Goal: Task Accomplishment & Management: Manage account settings

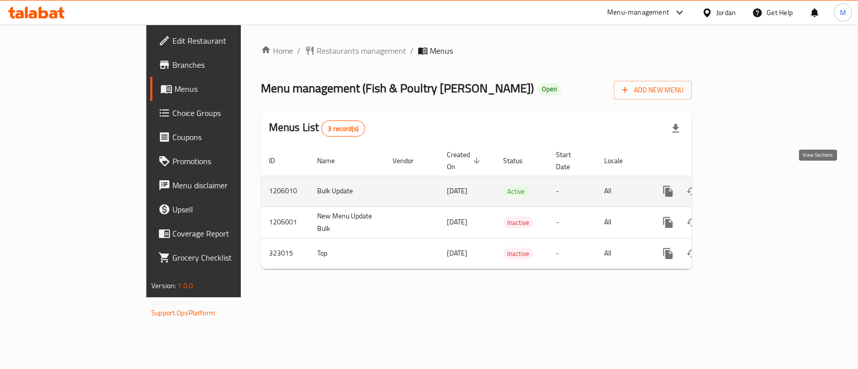
click at [746, 185] on icon "enhanced table" at bounding box center [740, 191] width 12 height 12
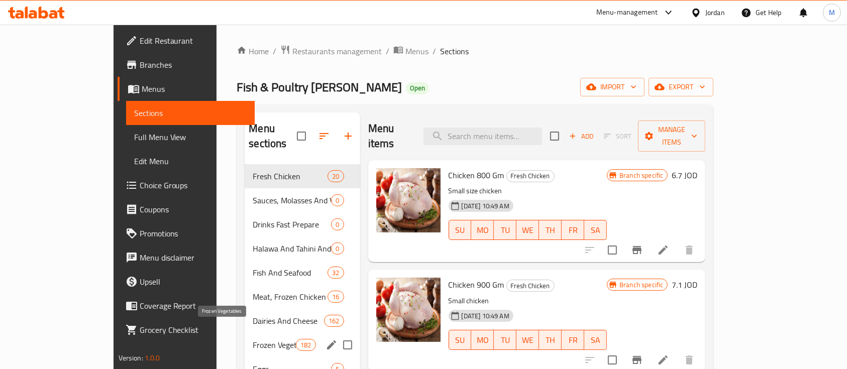
click at [253, 339] on span "Frozen Vegetables" at bounding box center [274, 345] width 43 height 12
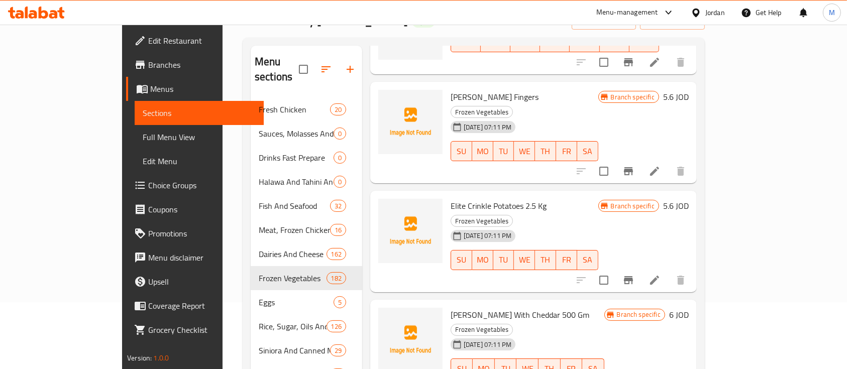
scroll to position [134, 0]
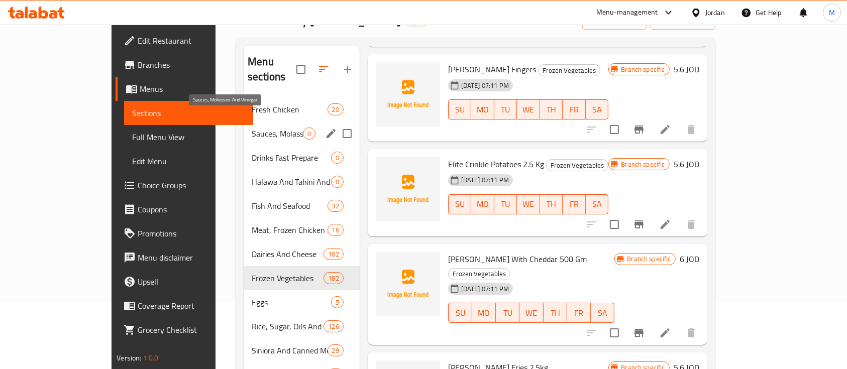
click at [252, 128] on span "Sauces, Molasses And Vinegar" at bounding box center [277, 134] width 51 height 12
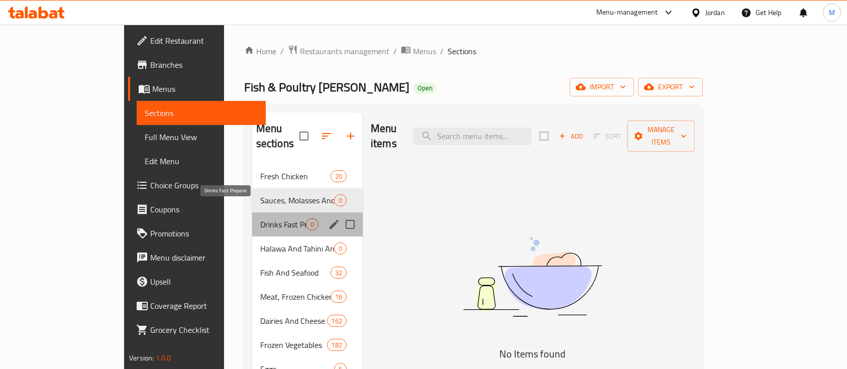
click at [260, 219] on span "Drinks Fast Prepare" at bounding box center [283, 225] width 46 height 12
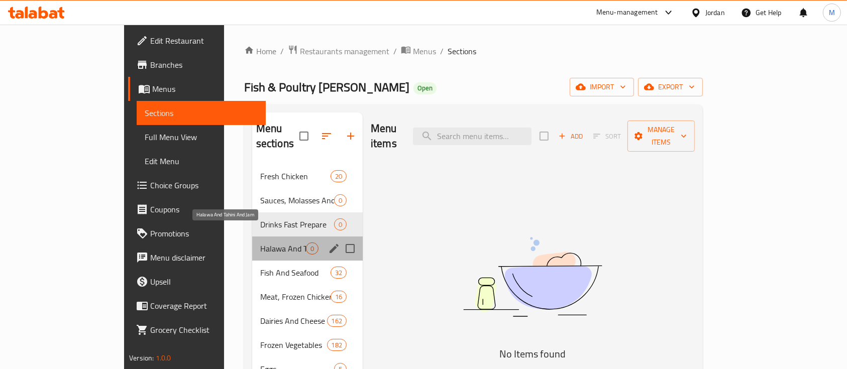
click at [260, 243] on span "Halawa And Tahini And Jam" at bounding box center [283, 249] width 46 height 12
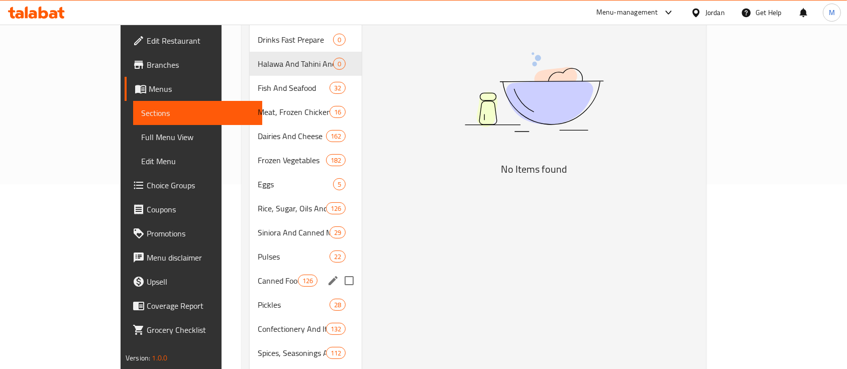
scroll to position [201, 0]
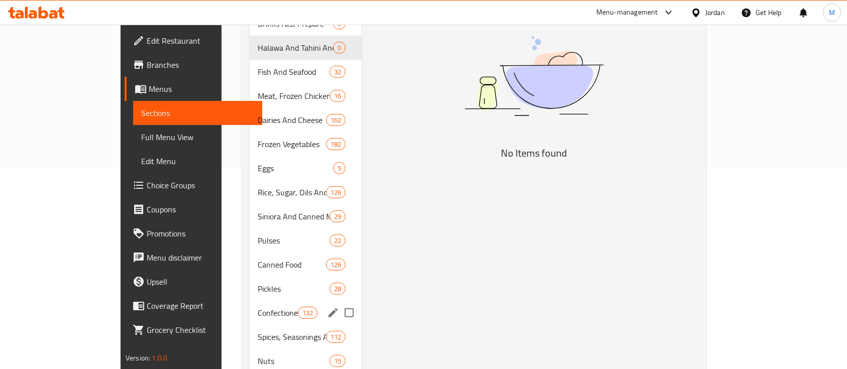
click at [265, 301] on div "Confectionery And Its Derivatives 132" at bounding box center [306, 313] width 112 height 24
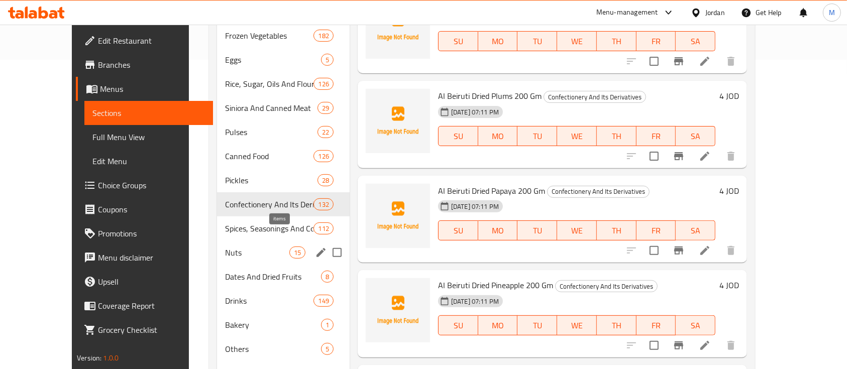
scroll to position [335, 0]
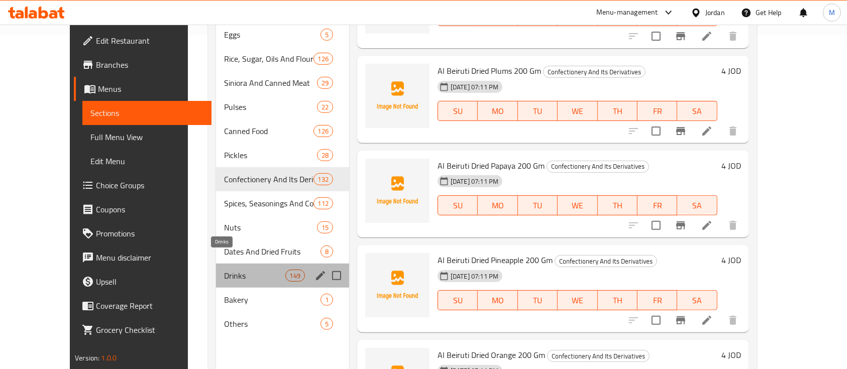
click at [250, 270] on span "Drinks" at bounding box center [254, 276] width 61 height 12
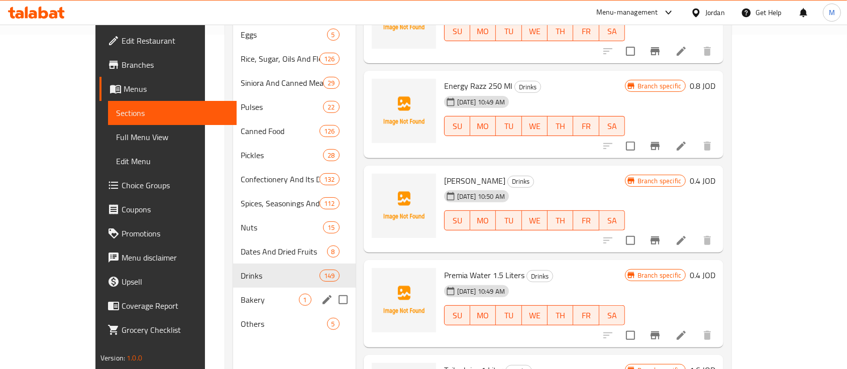
click at [235, 288] on div "Bakery 1" at bounding box center [294, 300] width 123 height 24
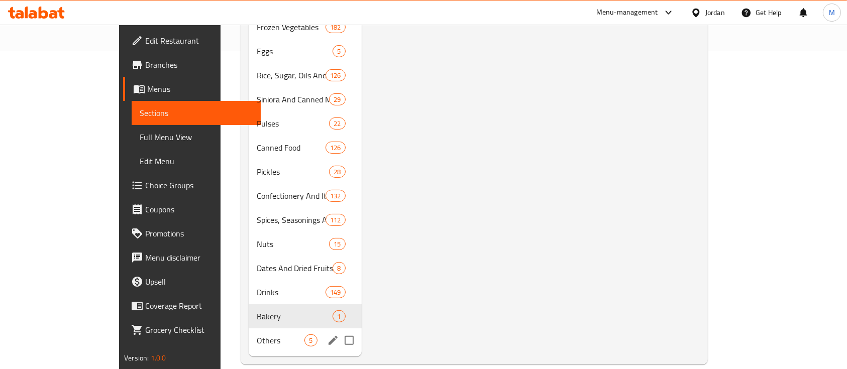
click at [257, 335] on span "Others" at bounding box center [281, 341] width 48 height 12
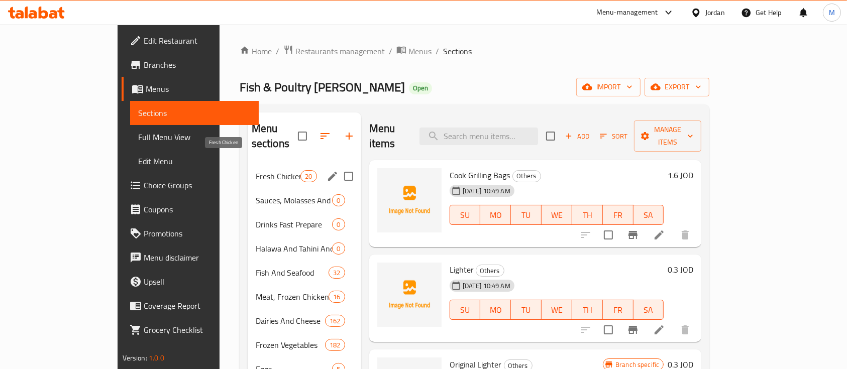
click at [256, 170] on span "Fresh Chicken" at bounding box center [278, 176] width 45 height 12
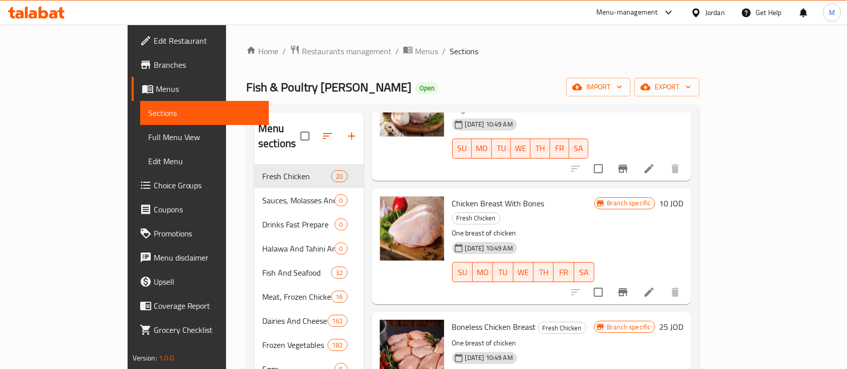
click at [154, 66] on span "Branches" at bounding box center [208, 65] width 108 height 12
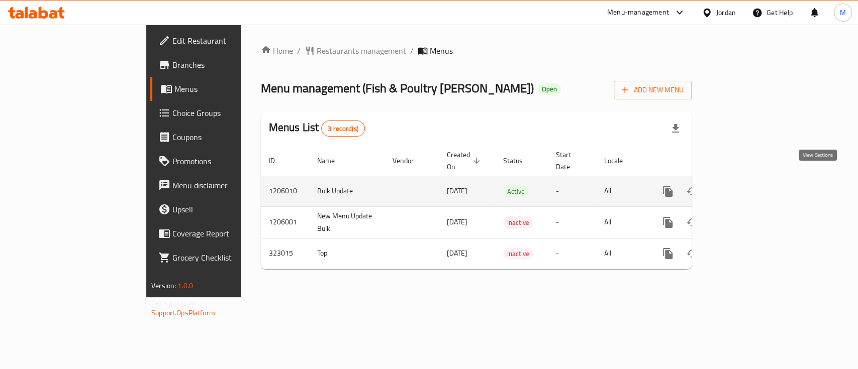
click at [746, 185] on icon "enhanced table" at bounding box center [740, 191] width 12 height 12
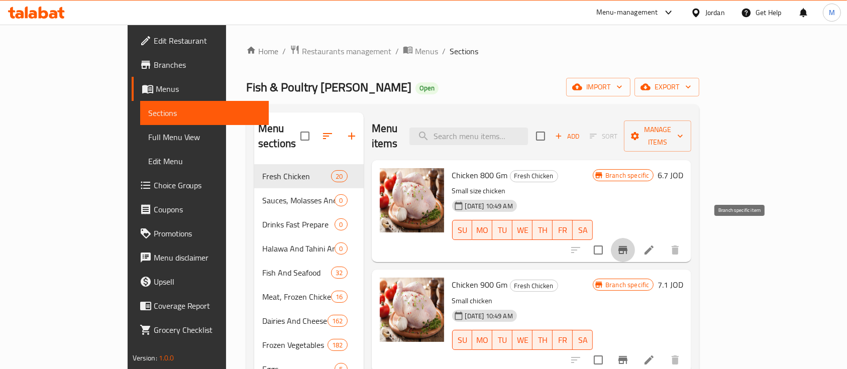
click at [627, 246] on icon "Branch-specific-item" at bounding box center [622, 250] width 9 height 8
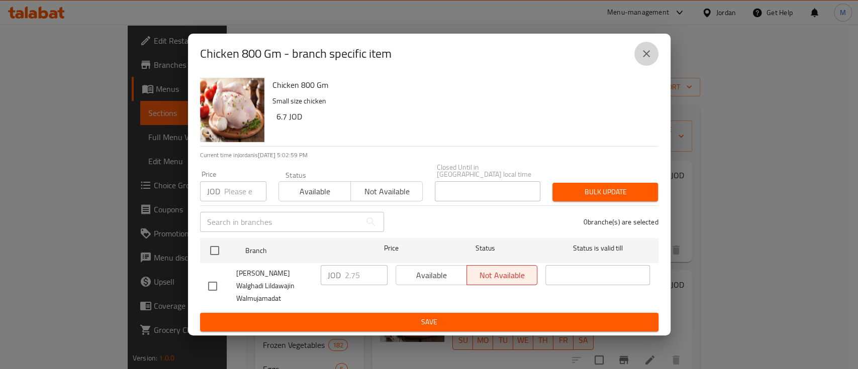
click at [642, 60] on icon "close" at bounding box center [646, 54] width 12 height 12
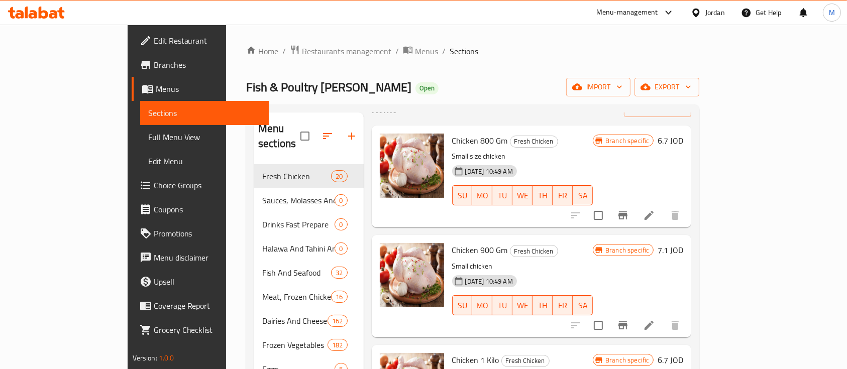
scroll to position [67, 0]
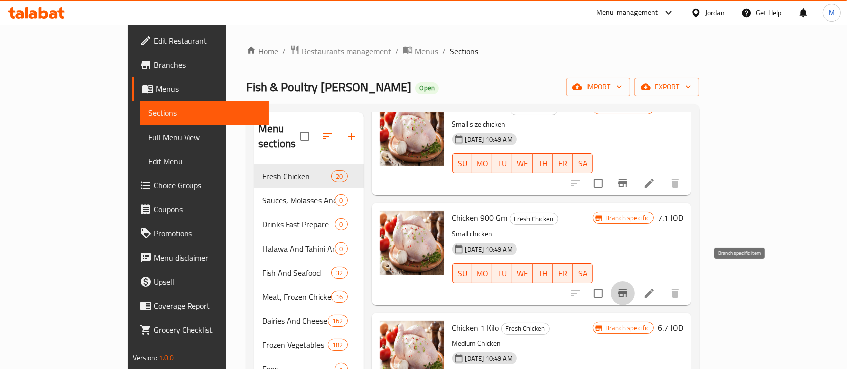
click at [629, 287] on icon "Branch-specific-item" at bounding box center [623, 293] width 12 height 12
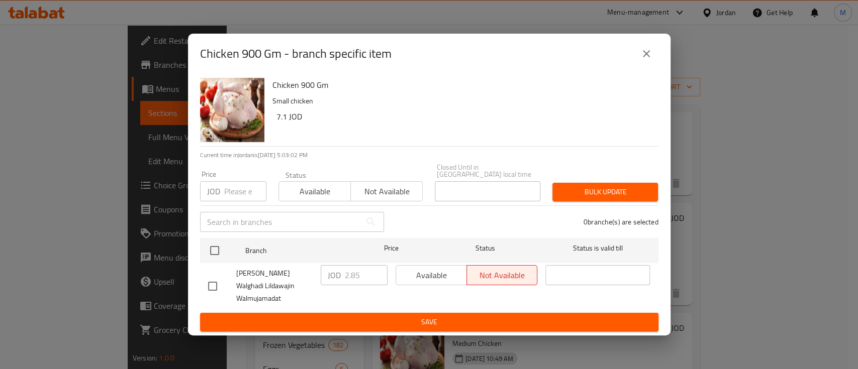
drag, startPoint x: 652, startPoint y: 65, endPoint x: 655, endPoint y: 77, distance: 12.4
click at [651, 65] on button "close" at bounding box center [646, 54] width 24 height 24
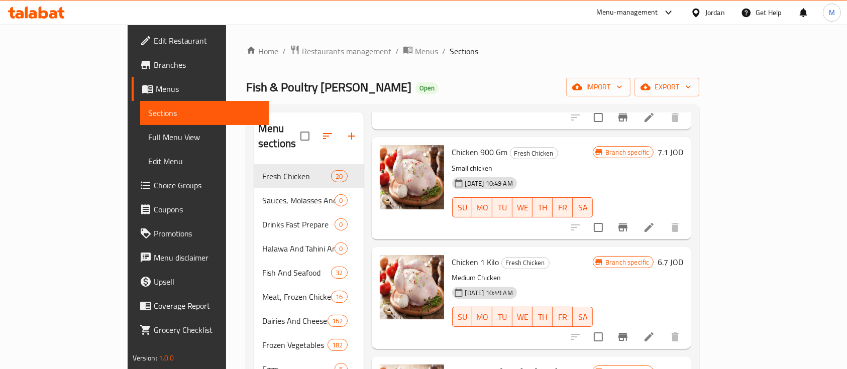
scroll to position [134, 0]
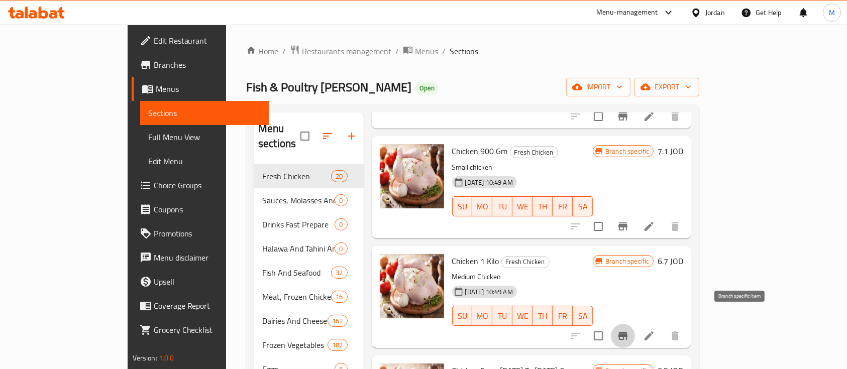
click at [629, 330] on icon "Branch-specific-item" at bounding box center [623, 336] width 12 height 12
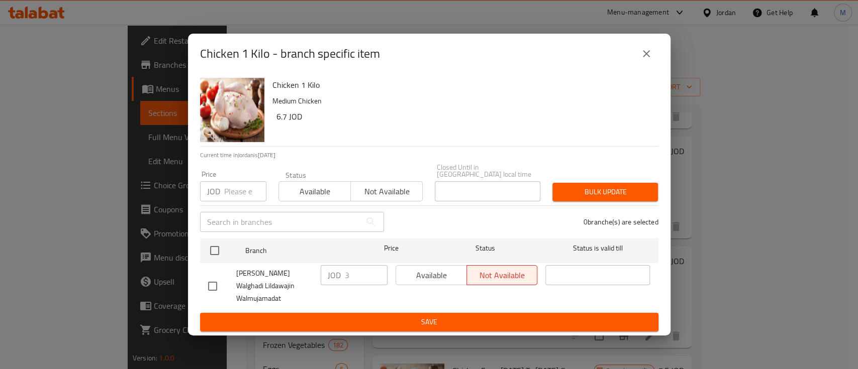
click at [647, 60] on icon "close" at bounding box center [646, 54] width 12 height 12
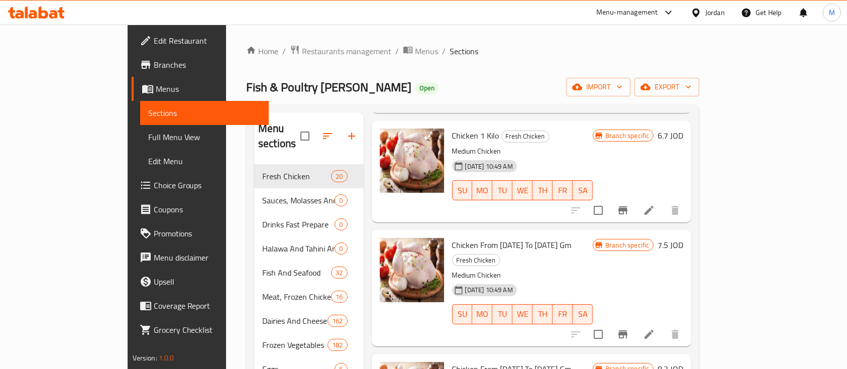
scroll to position [268, 0]
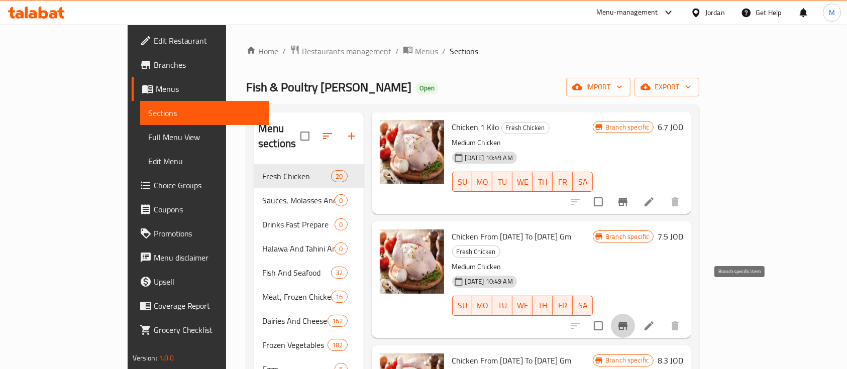
click at [629, 320] on icon "Branch-specific-item" at bounding box center [623, 326] width 12 height 12
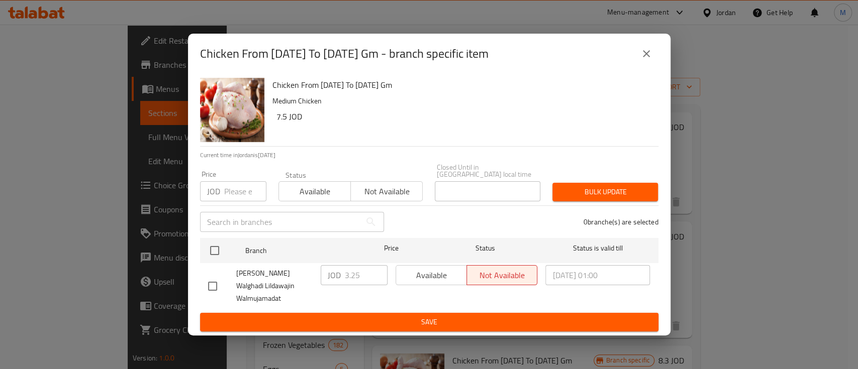
drag, startPoint x: 644, startPoint y: 59, endPoint x: 645, endPoint y: 66, distance: 7.6
click at [644, 59] on icon "close" at bounding box center [646, 54] width 12 height 12
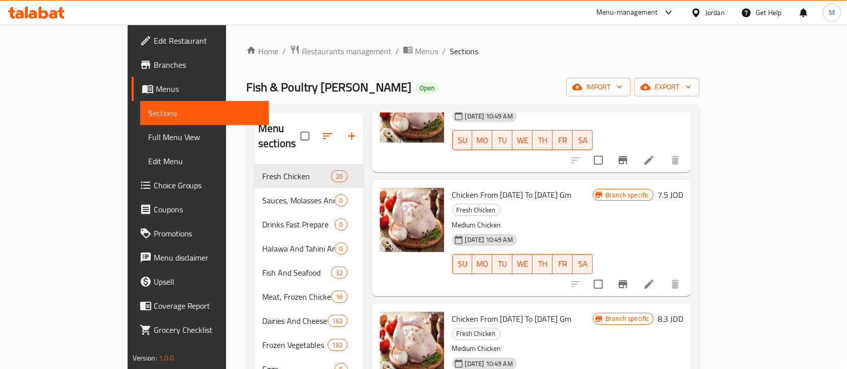
scroll to position [335, 0]
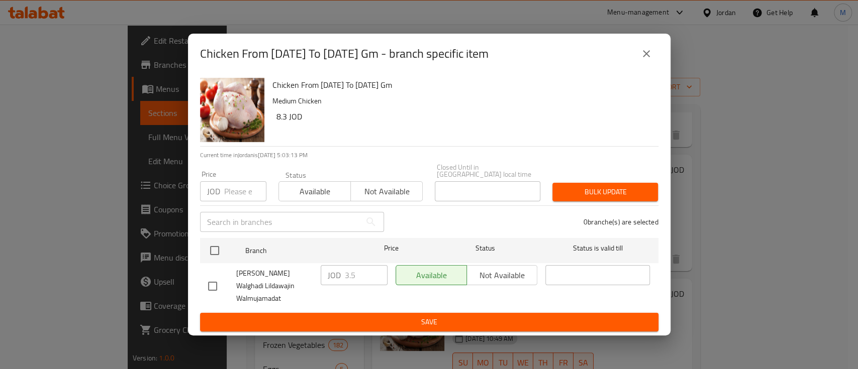
click at [645, 60] on icon "close" at bounding box center [646, 54] width 12 height 12
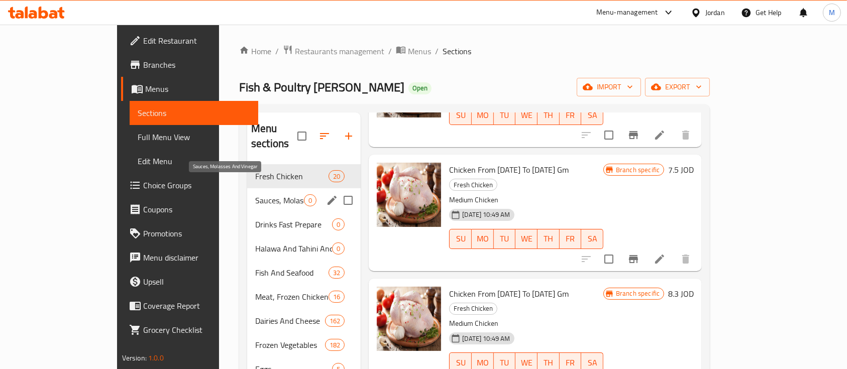
click at [255, 194] on span "Sauces, Molasses And Vinegar" at bounding box center [279, 200] width 49 height 12
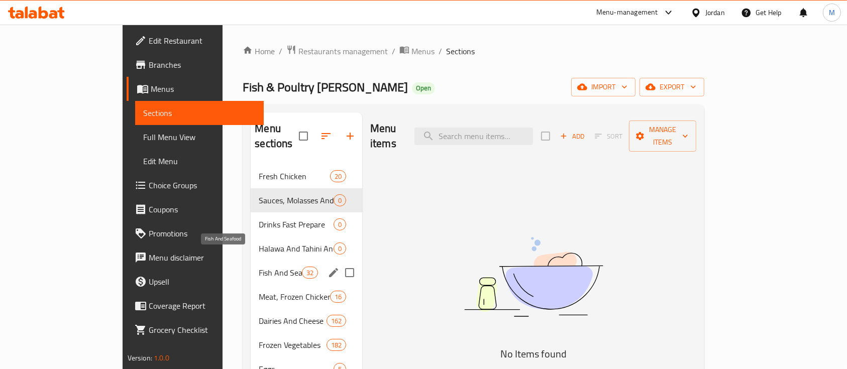
click at [259, 267] on span "Fish And Seafood" at bounding box center [280, 273] width 43 height 12
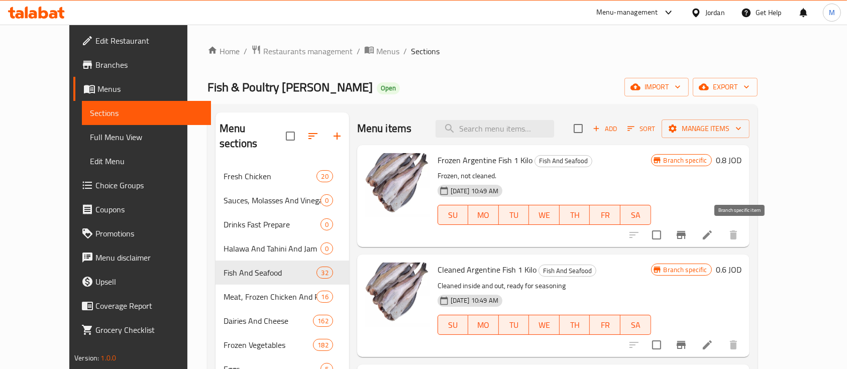
click at [686, 233] on icon "Branch-specific-item" at bounding box center [681, 235] width 9 height 8
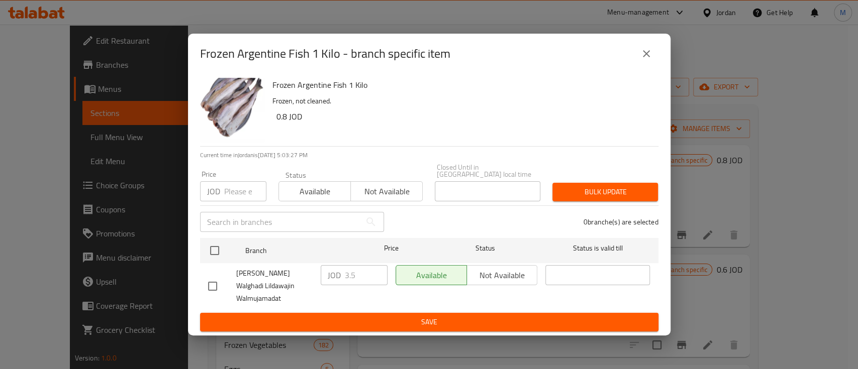
click at [647, 66] on button "close" at bounding box center [646, 54] width 24 height 24
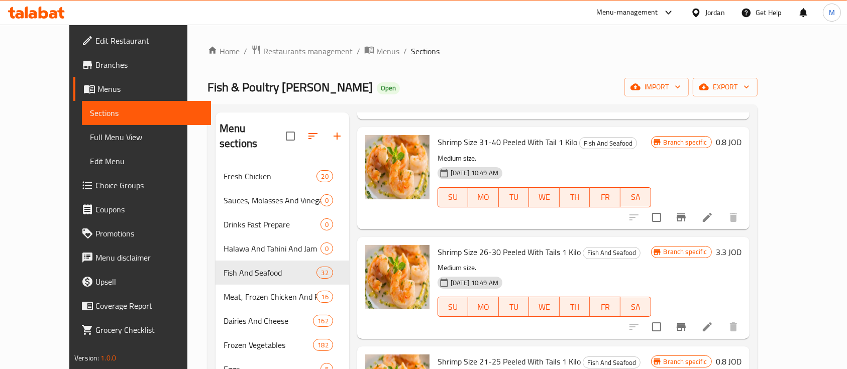
scroll to position [2612, 0]
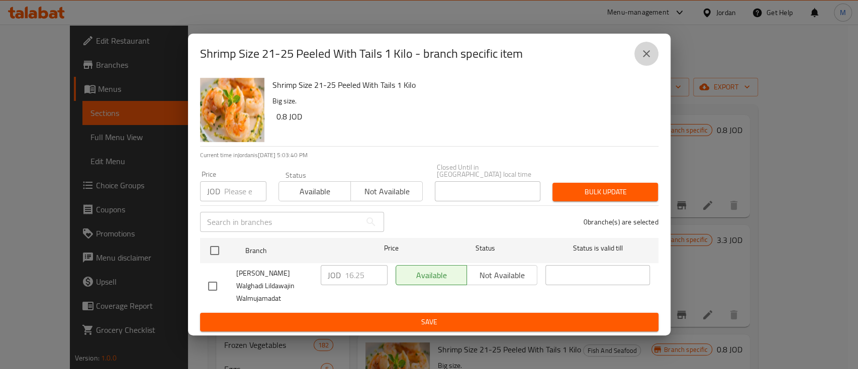
click at [649, 57] on icon "close" at bounding box center [646, 53] width 7 height 7
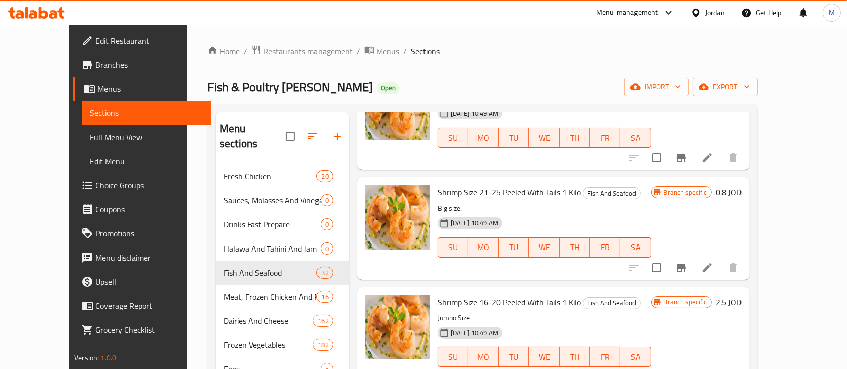
scroll to position [2813, 0]
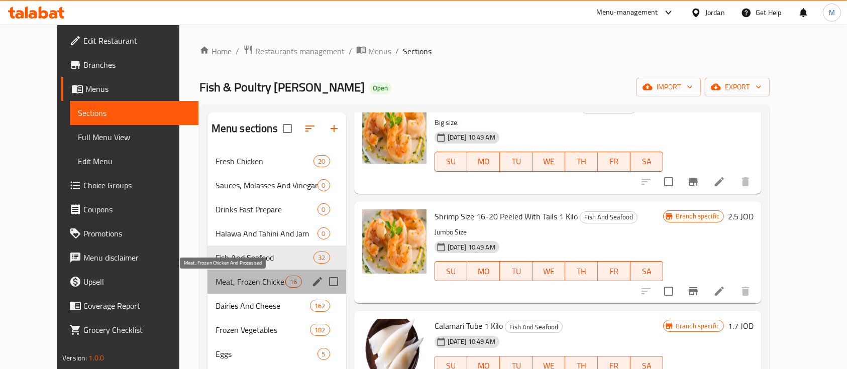
click at [231, 285] on span "Meat, Frozen Chicken And Processed" at bounding box center [251, 282] width 70 height 12
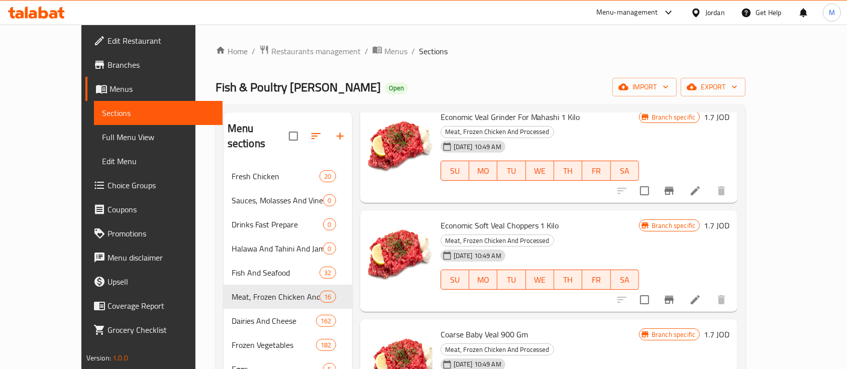
scroll to position [67, 0]
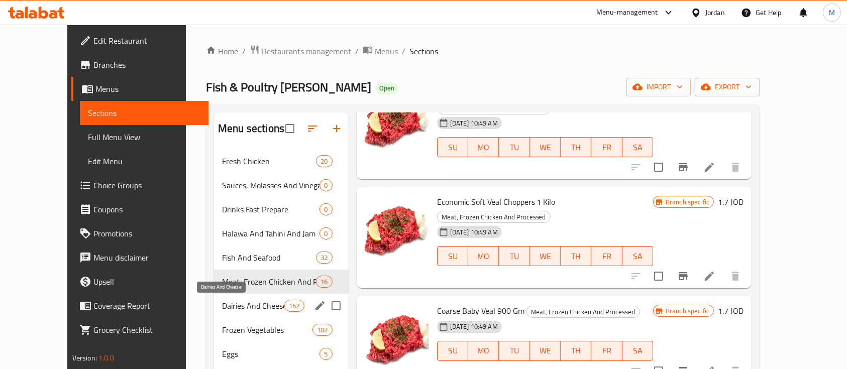
click at [225, 305] on span "Dairies And Cheese" at bounding box center [253, 306] width 62 height 12
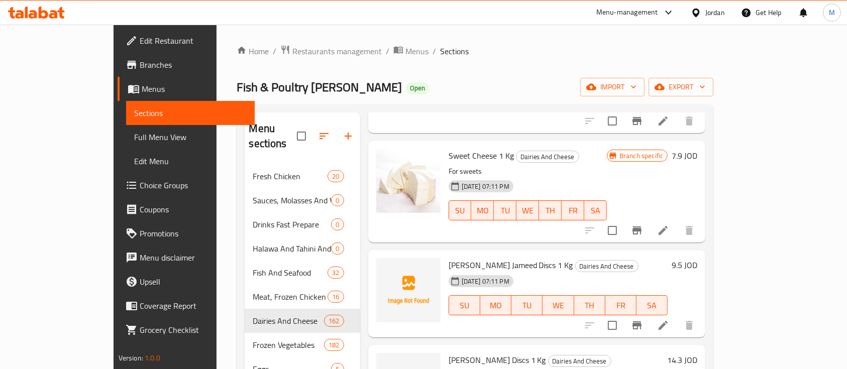
scroll to position [1942, 0]
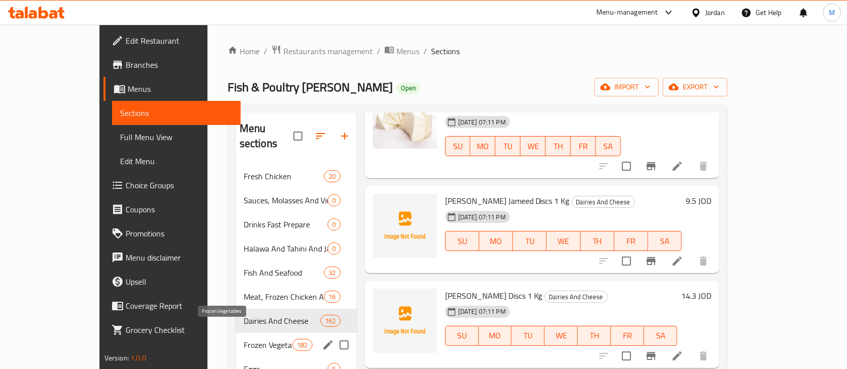
click at [255, 339] on span "Frozen Vegetables" at bounding box center [268, 345] width 49 height 12
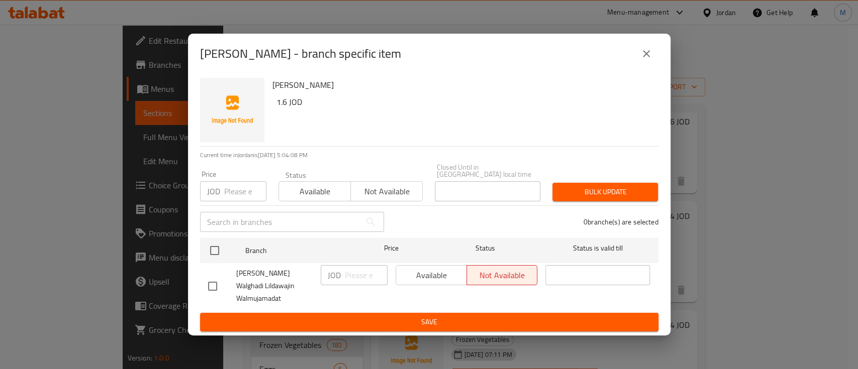
click at [643, 60] on icon "close" at bounding box center [646, 54] width 12 height 12
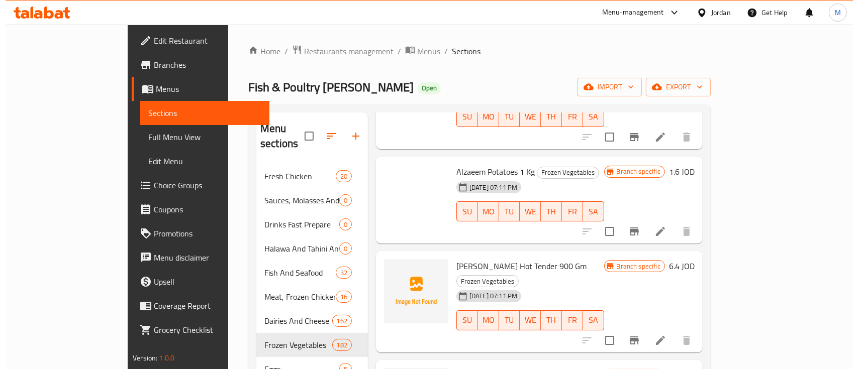
scroll to position [1875, 0]
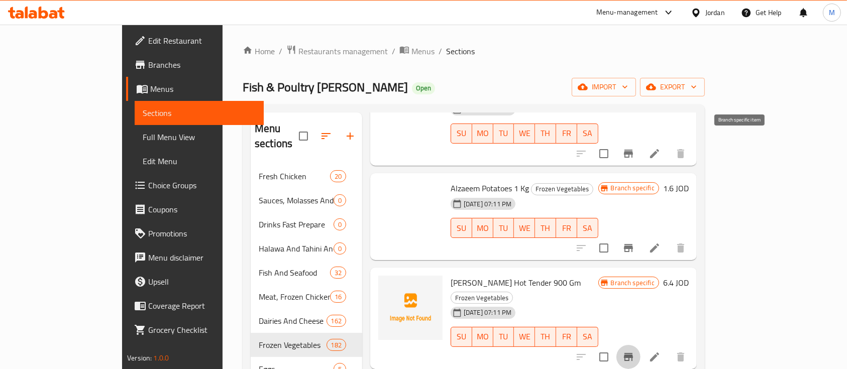
click at [634, 351] on icon "Branch-specific-item" at bounding box center [628, 357] width 12 height 12
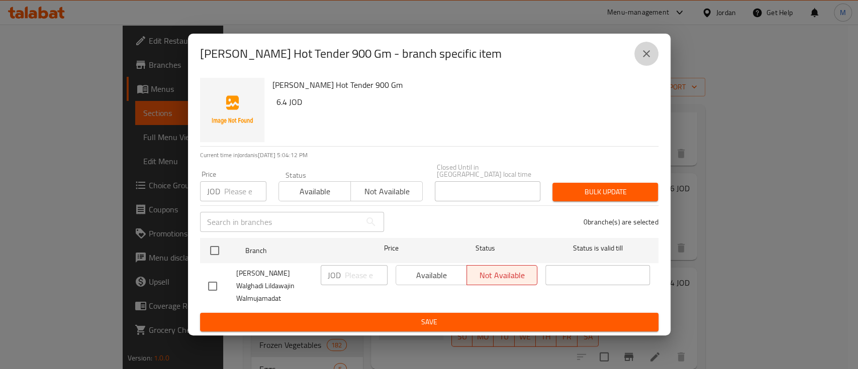
click at [648, 57] on icon "close" at bounding box center [646, 53] width 7 height 7
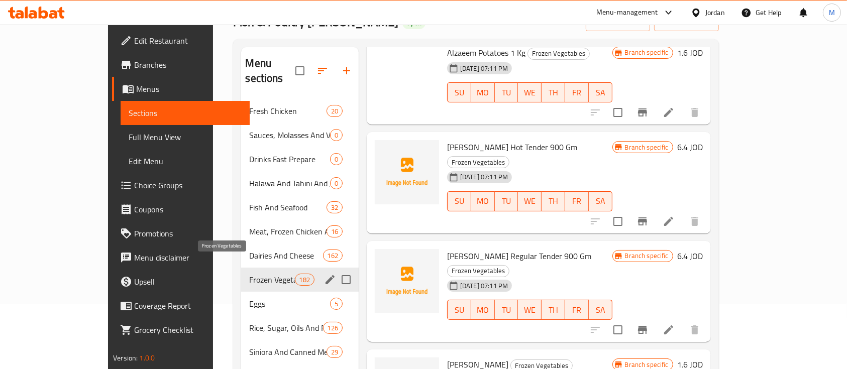
scroll to position [67, 0]
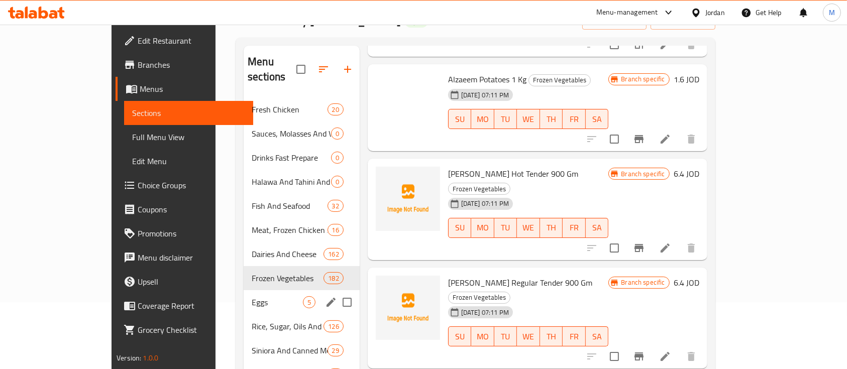
click at [252, 296] on span "Eggs" at bounding box center [277, 302] width 51 height 12
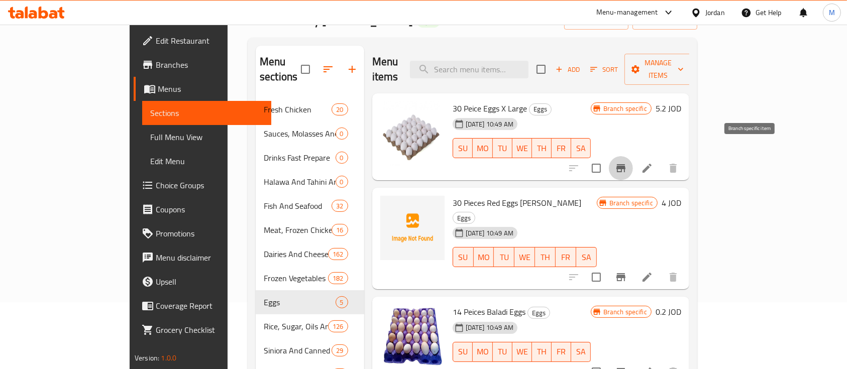
click at [627, 162] on icon "Branch-specific-item" at bounding box center [621, 168] width 12 height 12
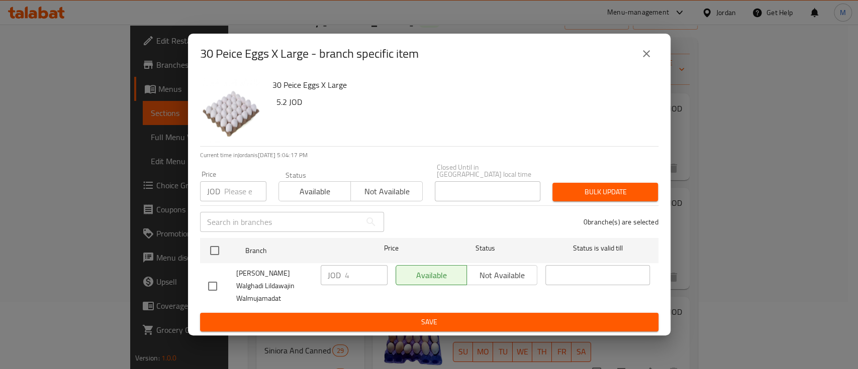
click at [647, 60] on icon "close" at bounding box center [646, 54] width 12 height 12
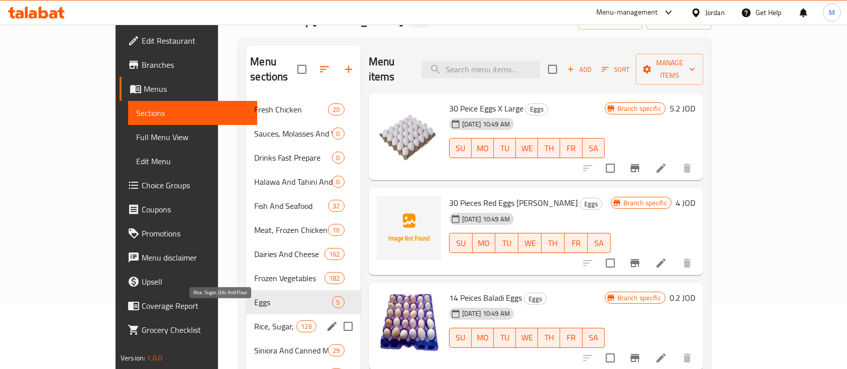
click at [256, 321] on span "Rice, Sugar, Oils And Flour" at bounding box center [275, 327] width 42 height 12
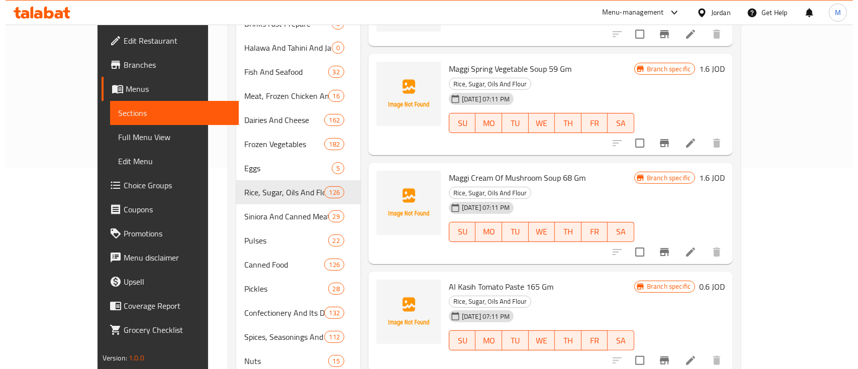
scroll to position [67, 0]
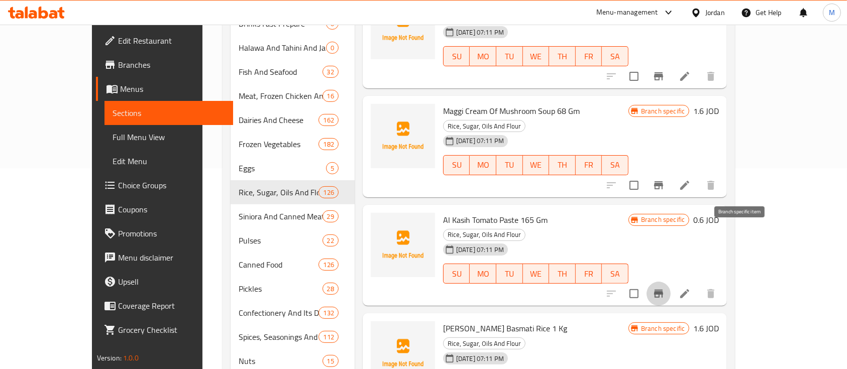
click at [665, 288] on icon "Branch-specific-item" at bounding box center [659, 294] width 12 height 12
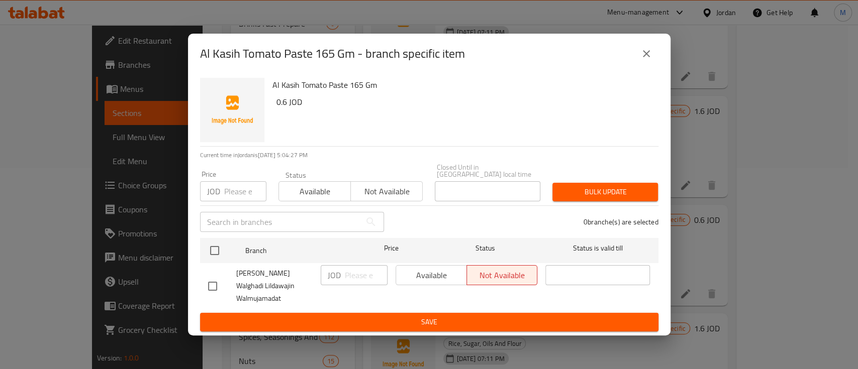
click at [639, 66] on button "close" at bounding box center [646, 54] width 24 height 24
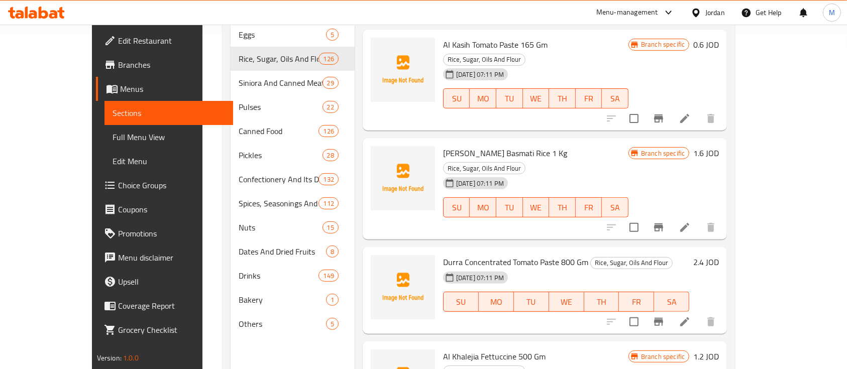
scroll to position [134, 0]
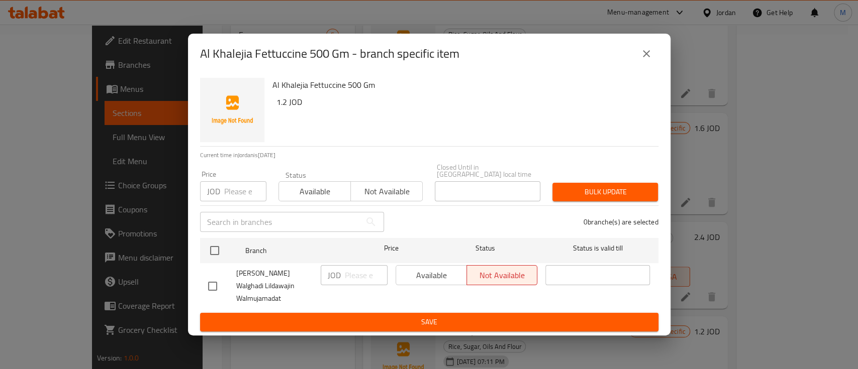
click at [648, 60] on icon "close" at bounding box center [646, 54] width 12 height 12
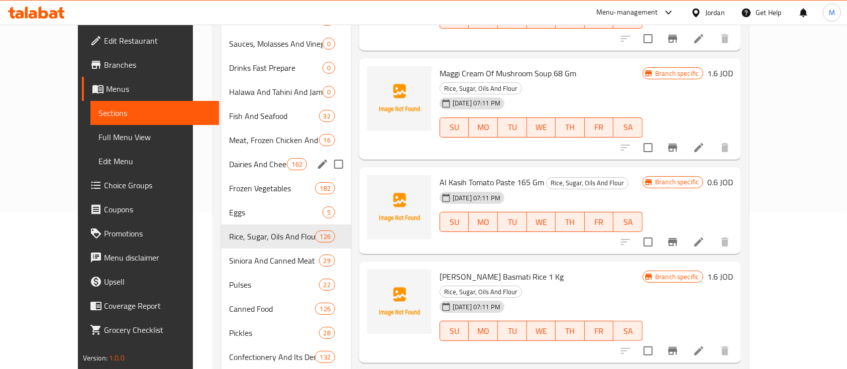
scroll to position [0, 0]
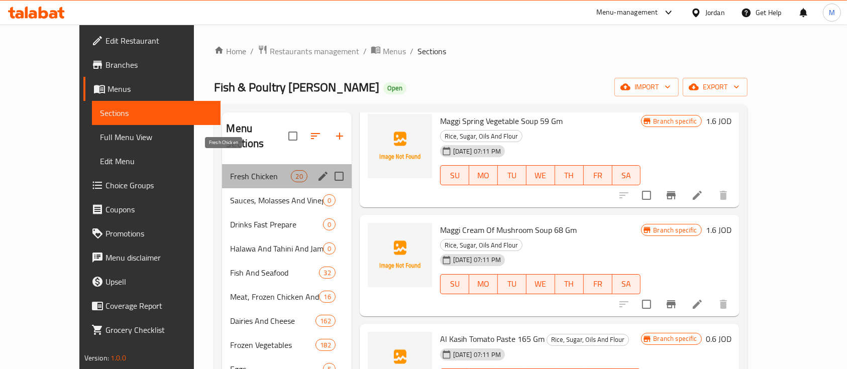
click at [232, 170] on span "Fresh Chicken" at bounding box center [260, 176] width 61 height 12
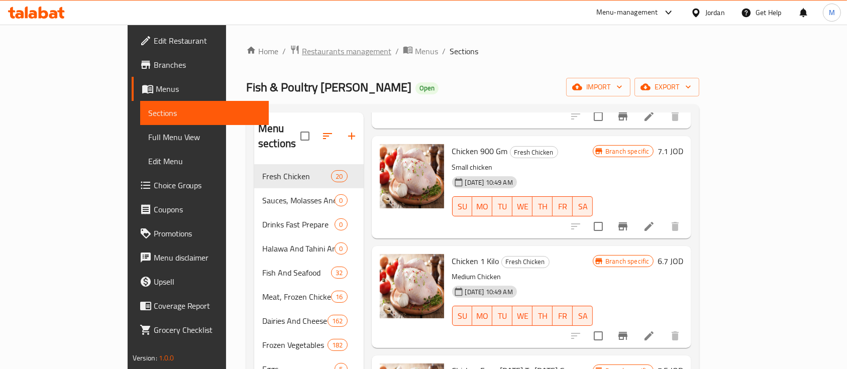
click at [302, 53] on span "Restaurants management" at bounding box center [346, 51] width 89 height 12
